Goal: Task Accomplishment & Management: Manage account settings

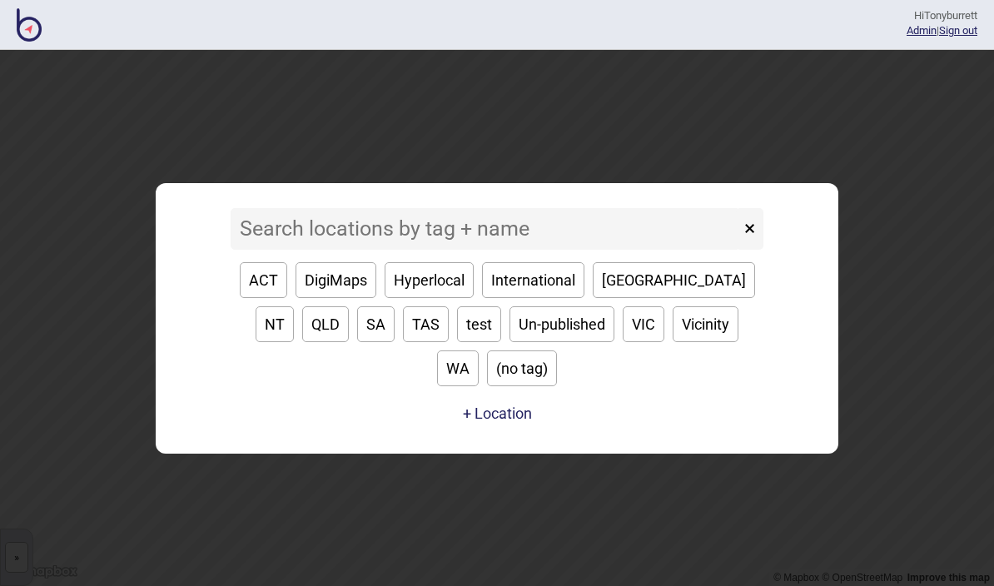
click at [275, 250] on input at bounding box center [485, 229] width 509 height 42
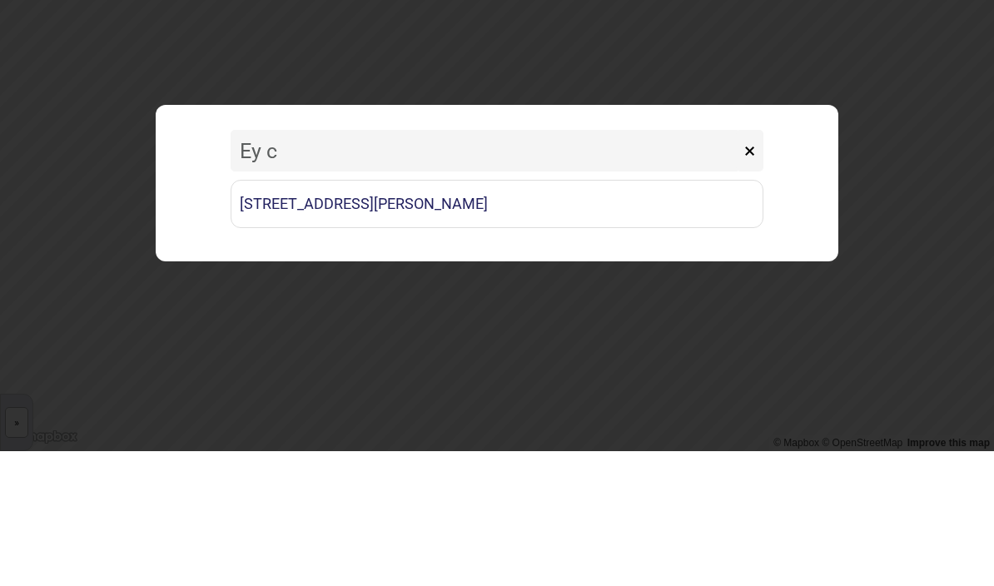
type input "Ey ca"
click at [449, 315] on link "[STREET_ADDRESS][PERSON_NAME]" at bounding box center [497, 339] width 533 height 48
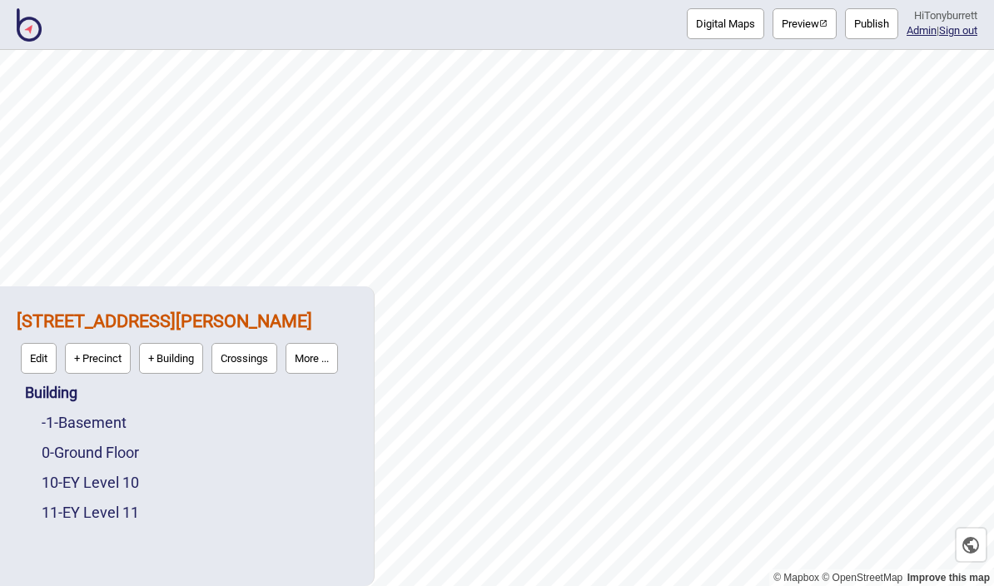
click at [330, 364] on button "More ..." at bounding box center [311, 358] width 52 height 31
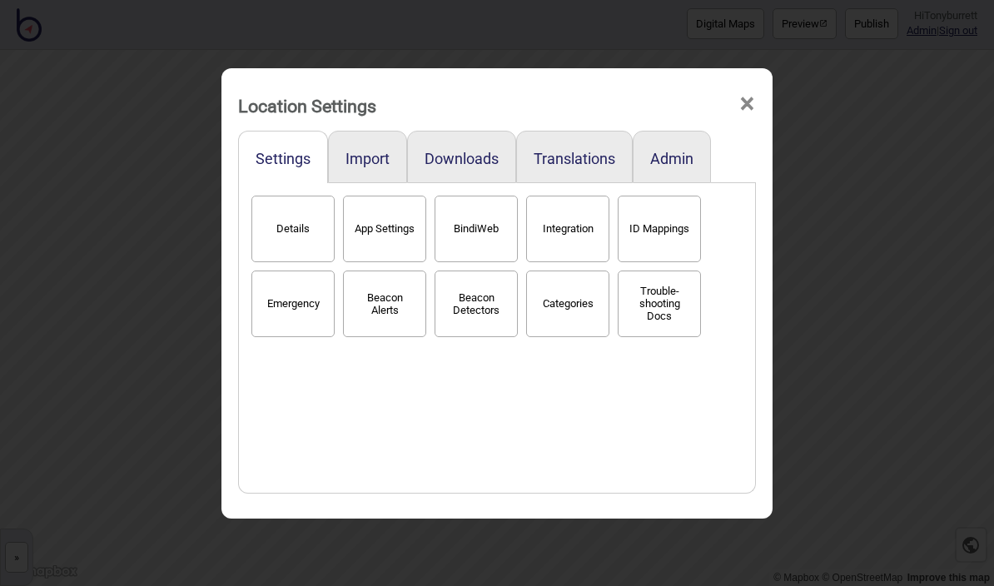
click at [670, 150] on button "Admin" at bounding box center [671, 158] width 43 height 17
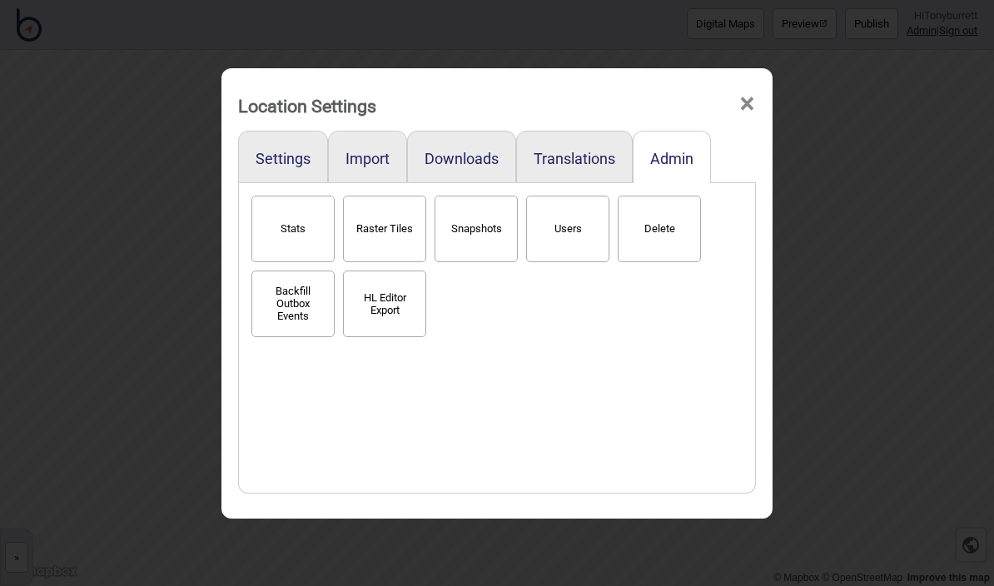
click at [477, 216] on button "Snapshots" at bounding box center [475, 229] width 83 height 67
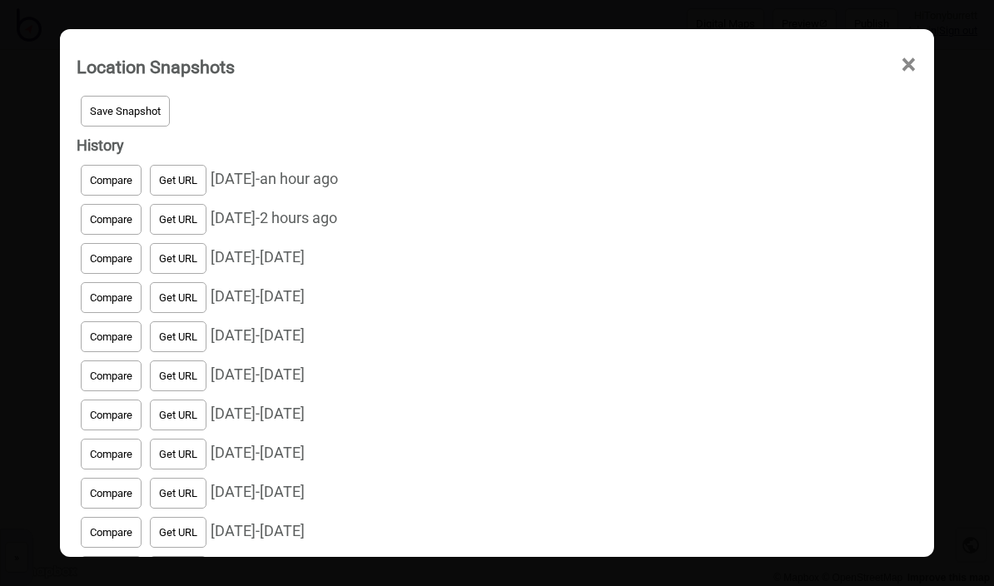
click at [141, 105] on span "Save Snapshot" at bounding box center [125, 111] width 71 height 12
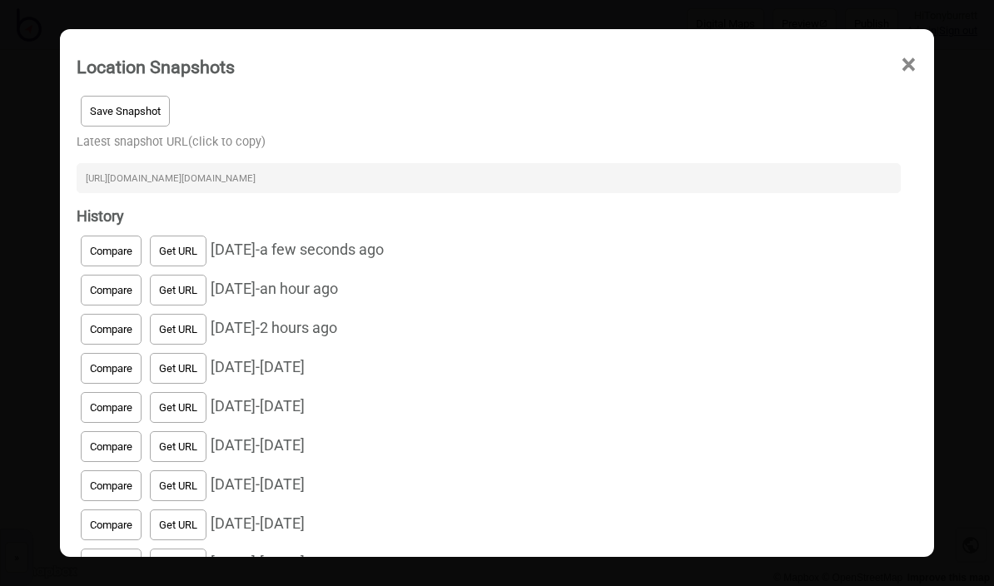
click at [565, 163] on input "[URL][DOMAIN_NAME][DOMAIN_NAME]" at bounding box center [489, 178] width 824 height 30
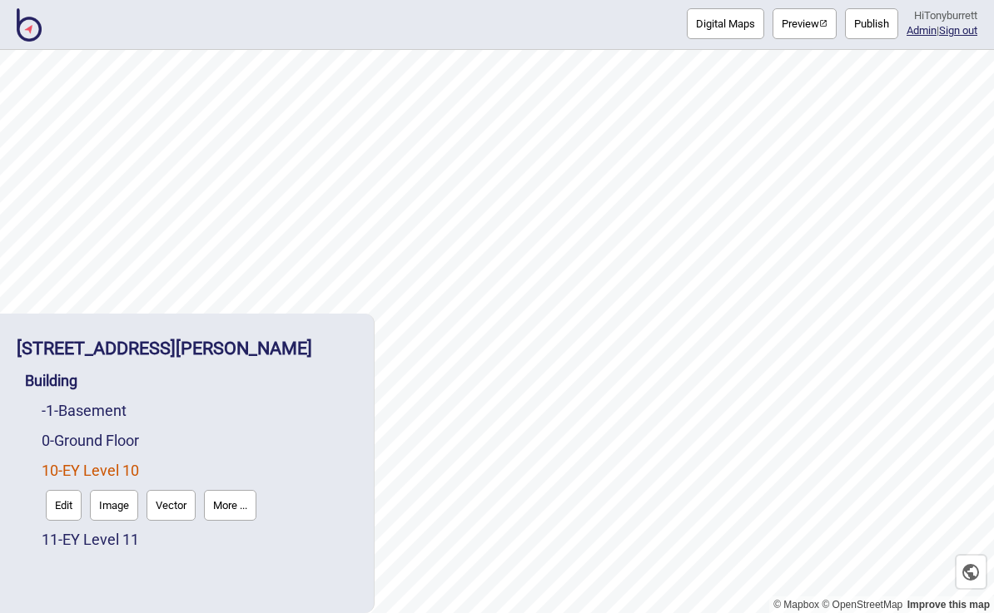
click at [131, 434] on link "0 - Ground Floor" at bounding box center [90, 440] width 97 height 17
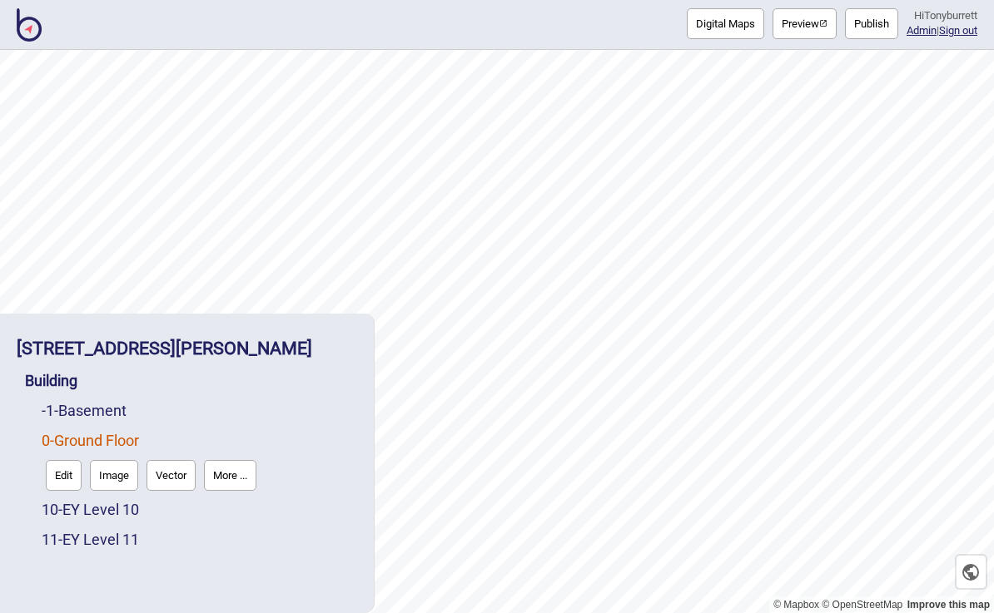
click at [231, 470] on button "More ..." at bounding box center [230, 475] width 52 height 31
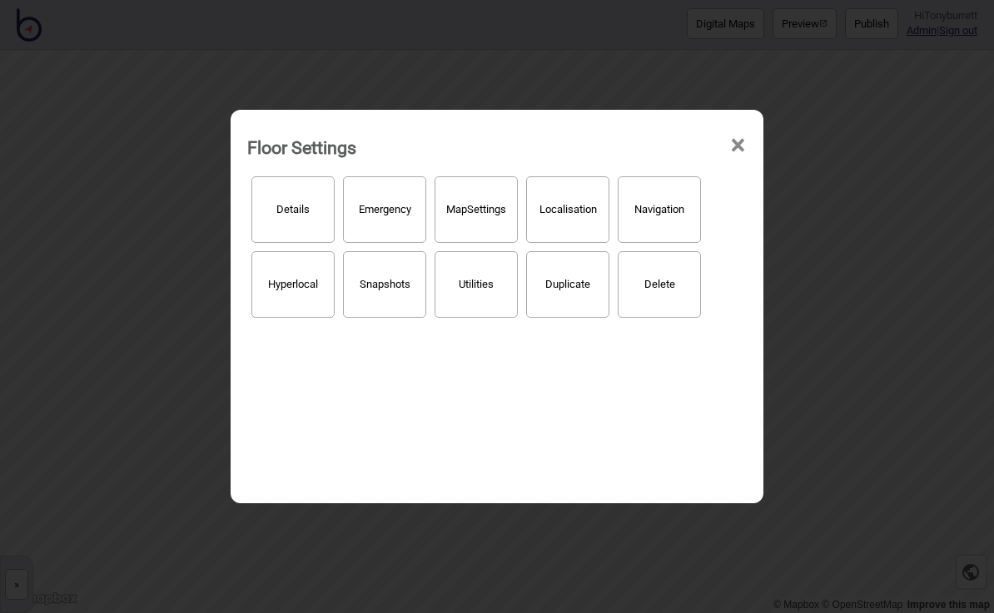
click at [652, 276] on button "Delete" at bounding box center [658, 284] width 83 height 67
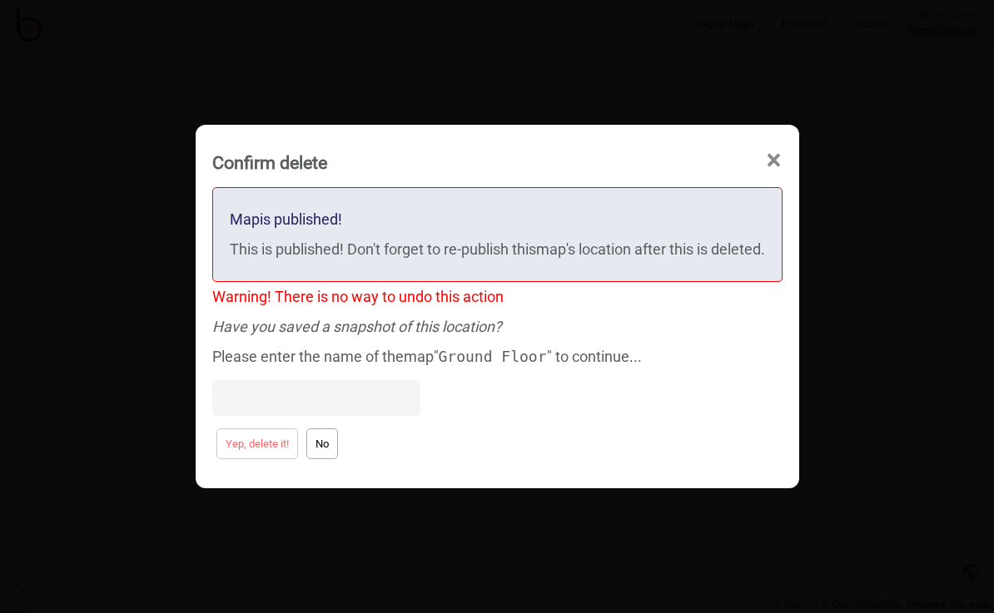
click at [247, 388] on input at bounding box center [316, 398] width 208 height 36
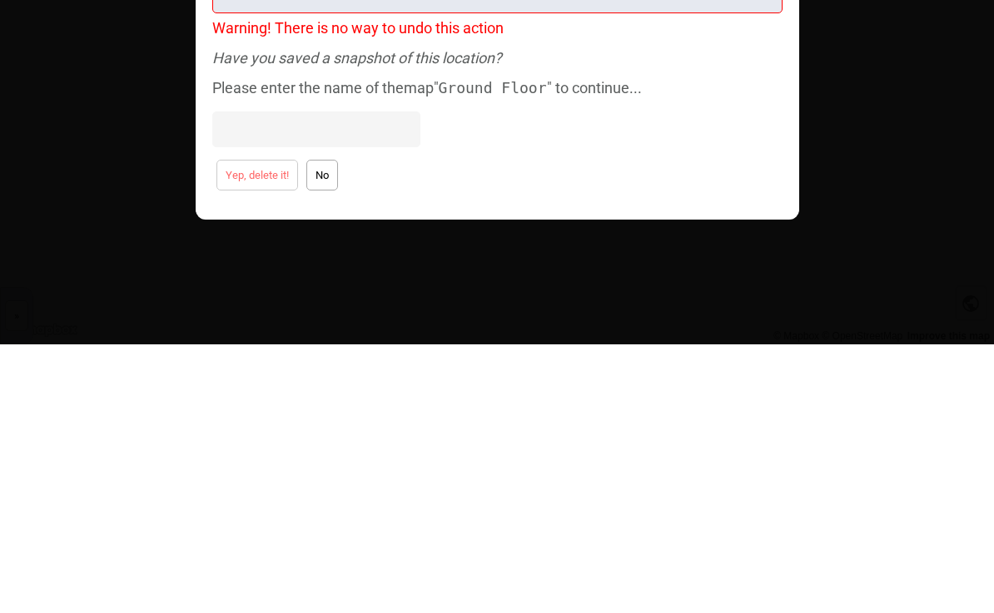
click at [221, 380] on input at bounding box center [316, 398] width 208 height 36
click at [212, 380] on input at bounding box center [316, 398] width 208 height 36
click at [223, 380] on input at bounding box center [316, 398] width 208 height 36
paste input "Ground Floor""
type input "Ground Floor""
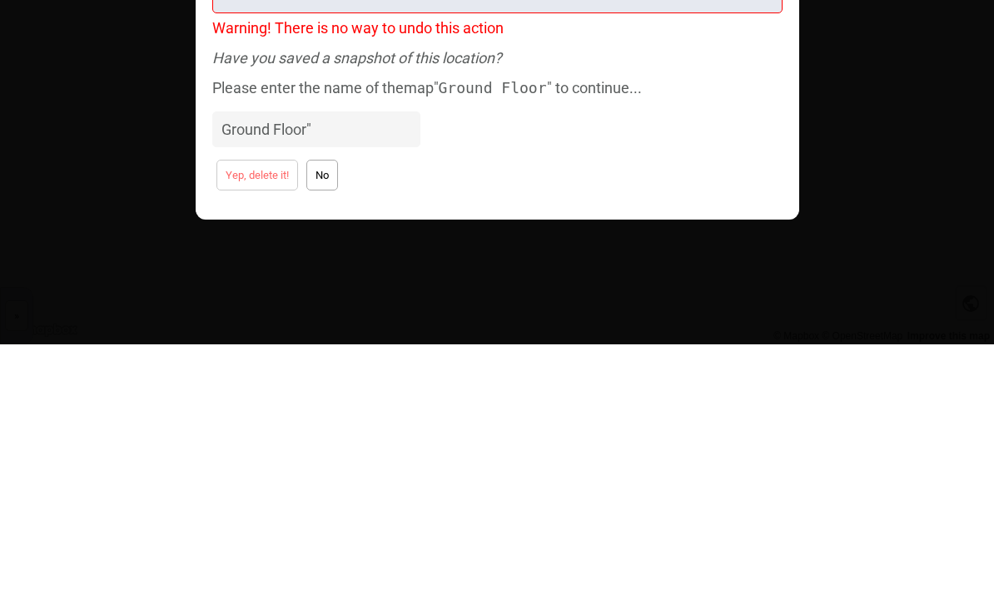
click at [314, 429] on button "No" at bounding box center [322, 444] width 32 height 31
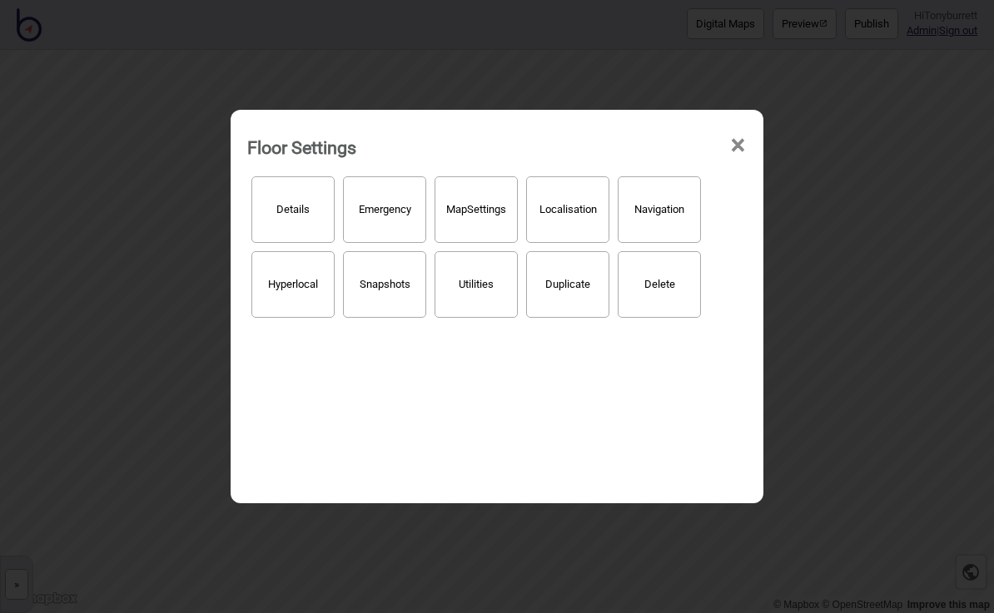
click at [671, 280] on button "Delete" at bounding box center [658, 284] width 83 height 67
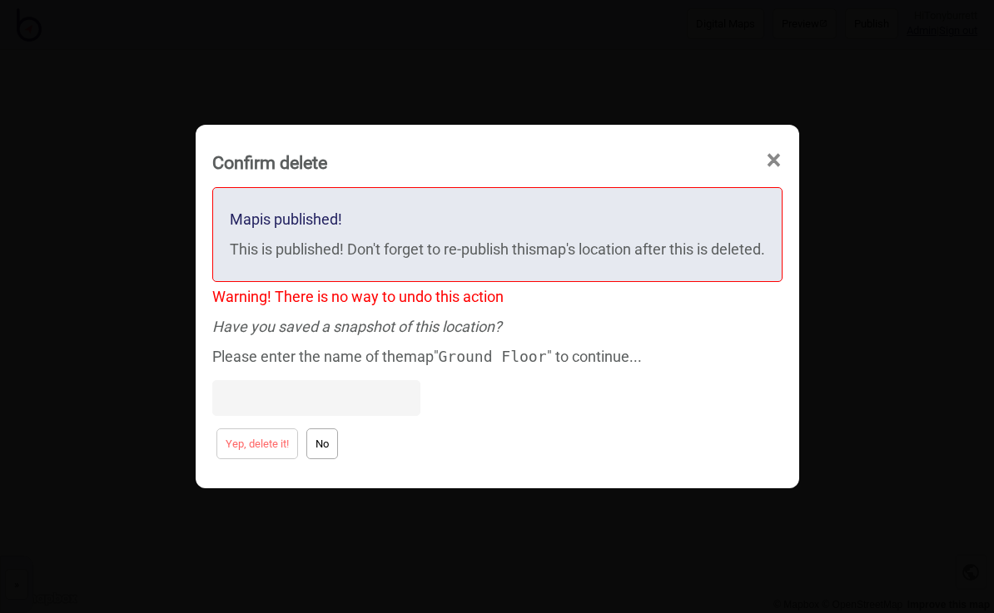
click at [225, 395] on input at bounding box center [316, 398] width 208 height 36
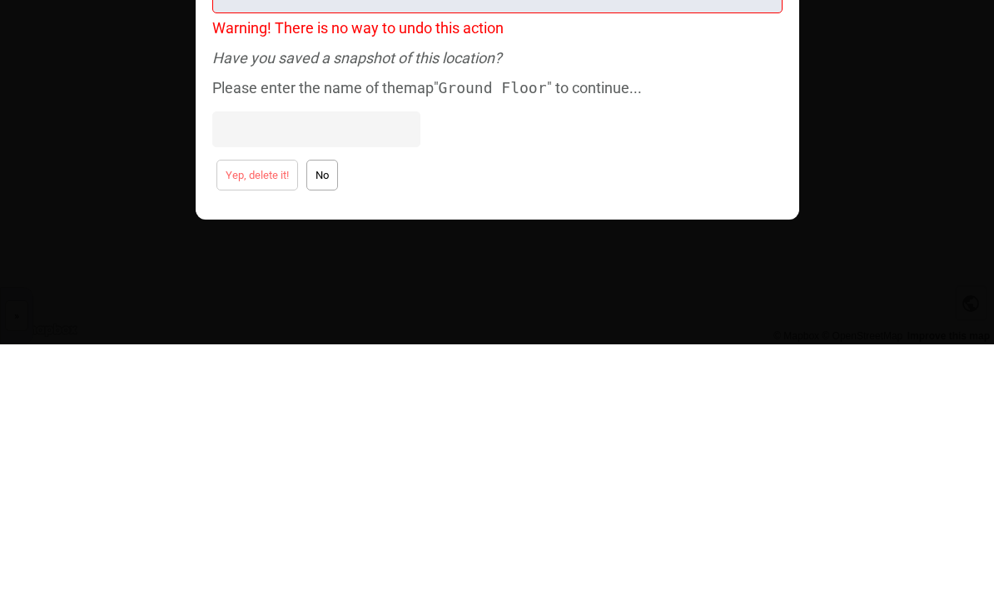
click at [215, 380] on input at bounding box center [316, 398] width 208 height 36
paste input "Ground Floor""
type input "Ground Floor""
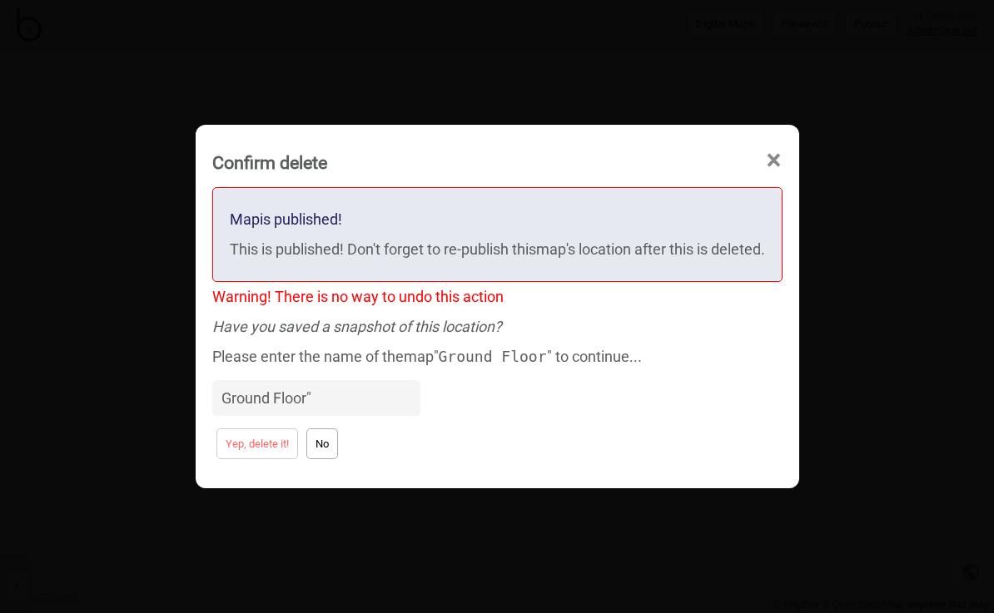
click at [774, 155] on span "×" at bounding box center [773, 160] width 17 height 55
